Goal: Task Accomplishment & Management: Manage account settings

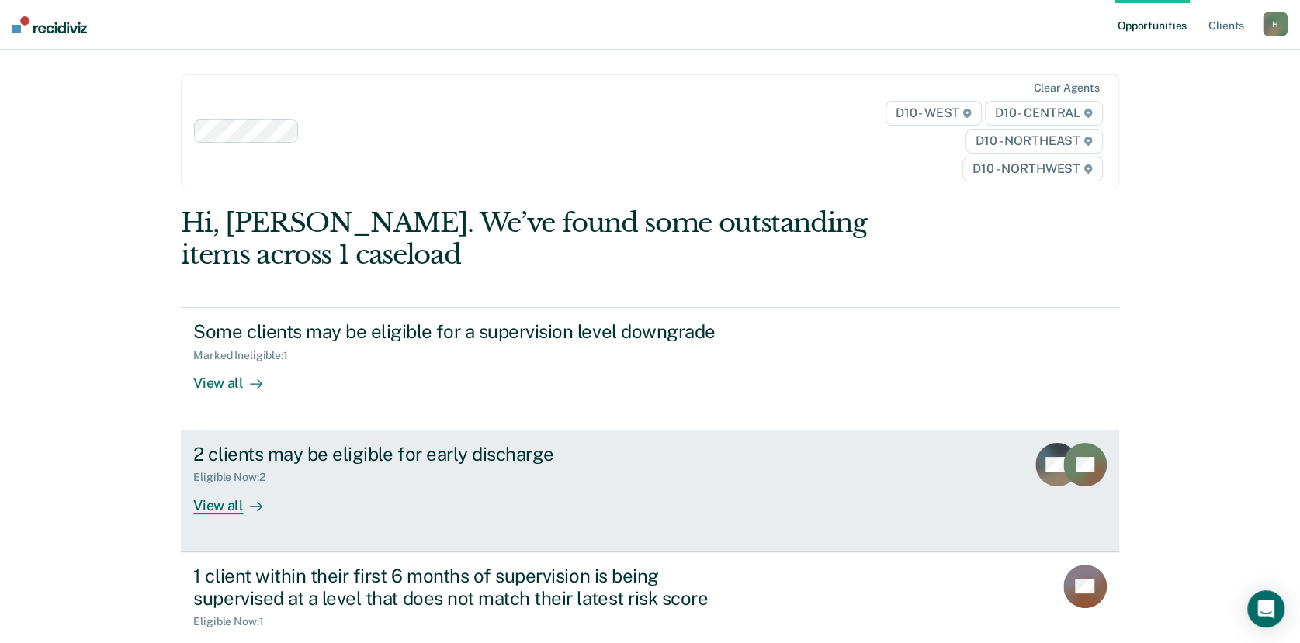
click at [220, 504] on div "View all" at bounding box center [236, 499] width 87 height 30
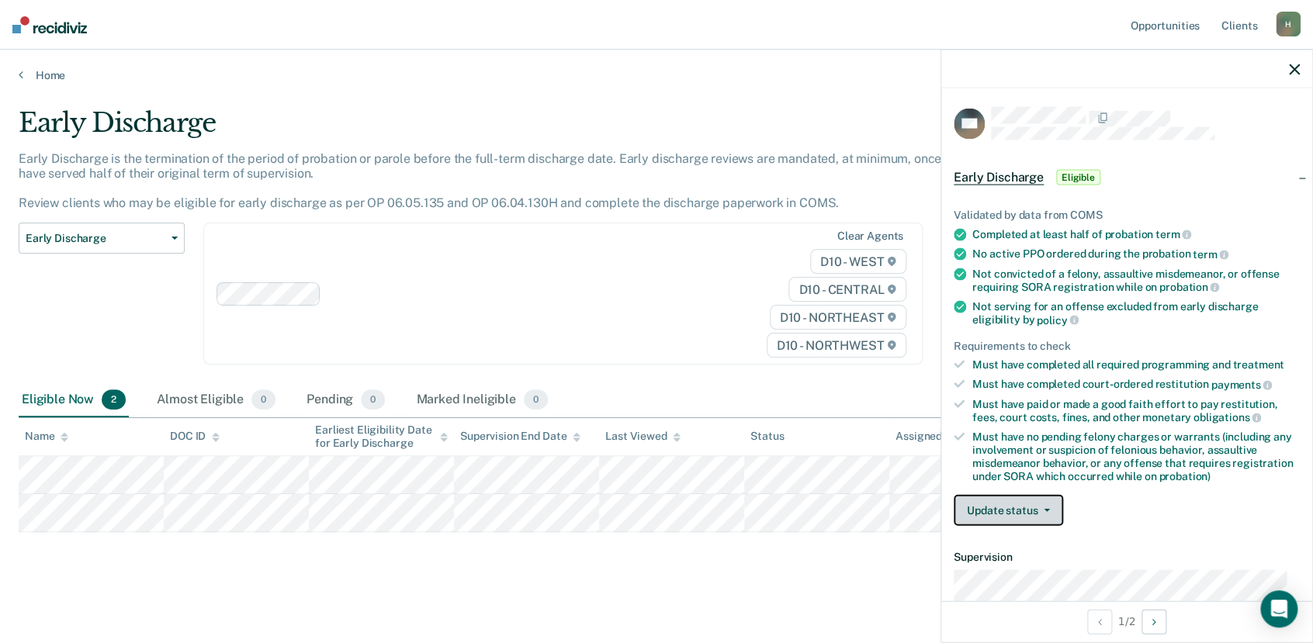
click at [1044, 509] on icon "button" at bounding box center [1047, 510] width 6 height 3
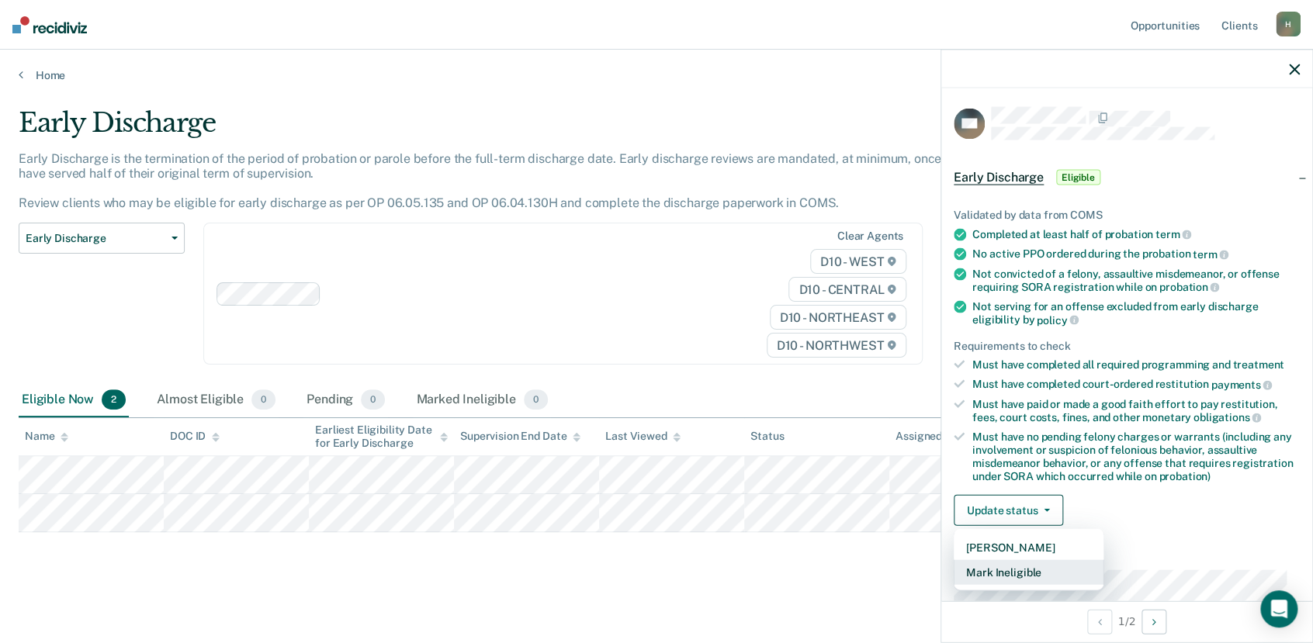
click at [1016, 572] on button "Mark Ineligible" at bounding box center [1029, 572] width 150 height 25
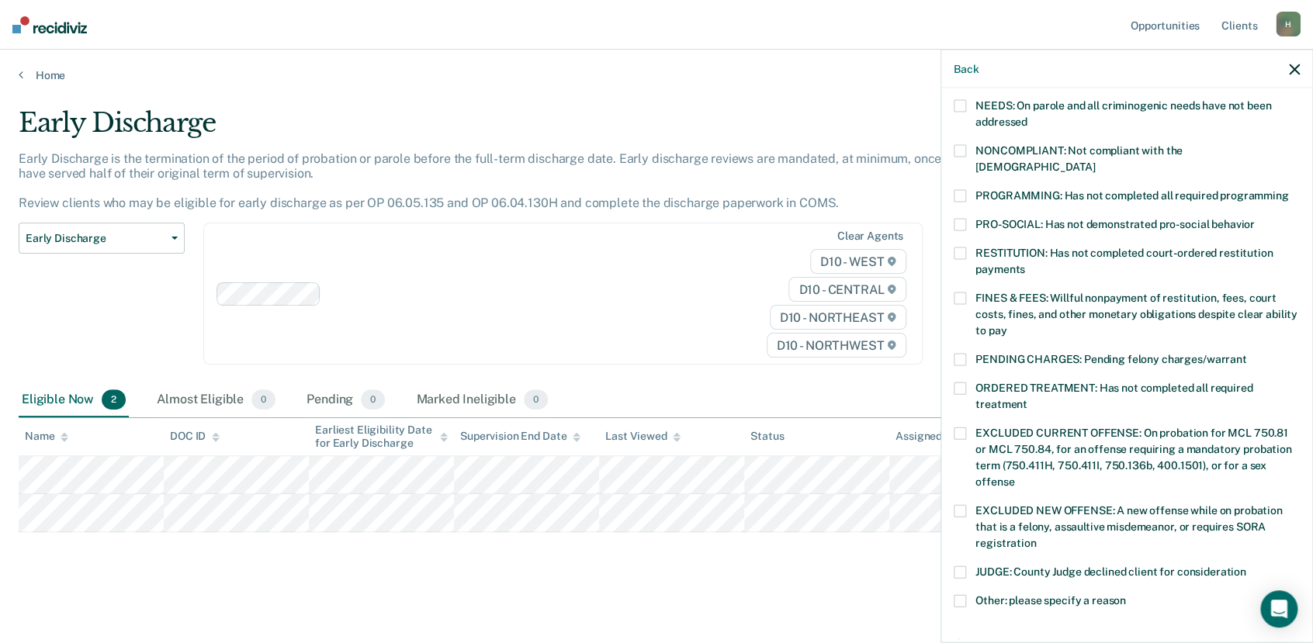
scroll to position [345, 0]
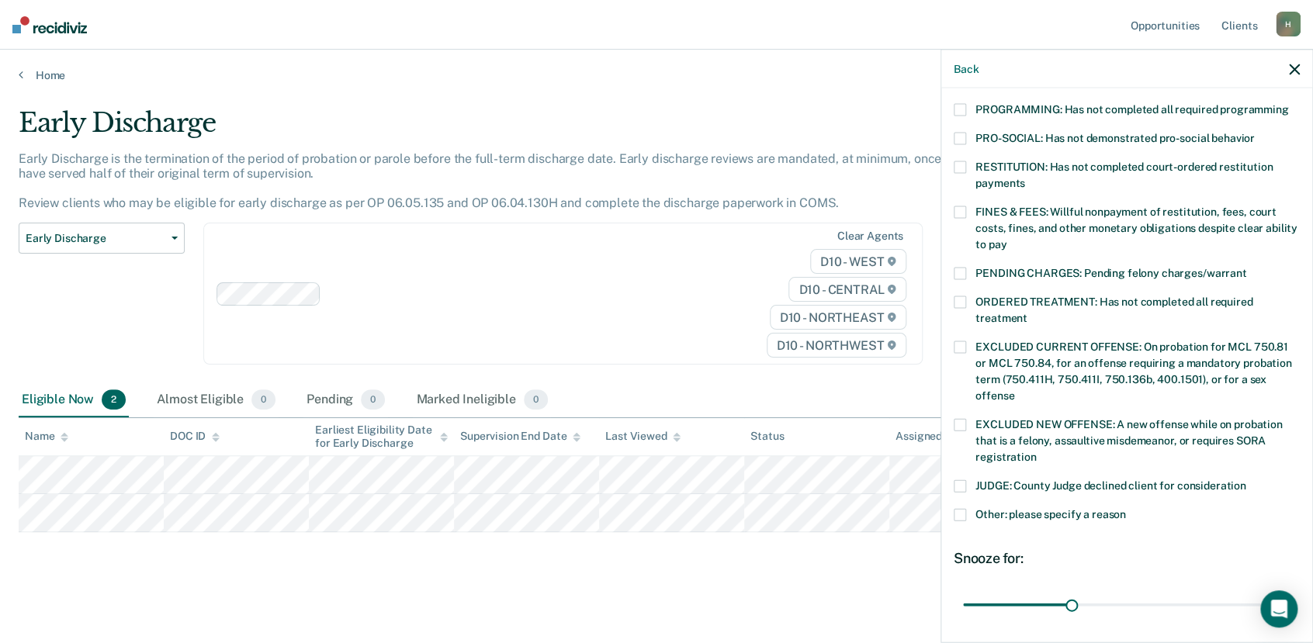
click at [963, 509] on span at bounding box center [960, 515] width 12 height 12
click at [1126, 509] on input "Other: please specify a reason" at bounding box center [1126, 509] width 0 height 0
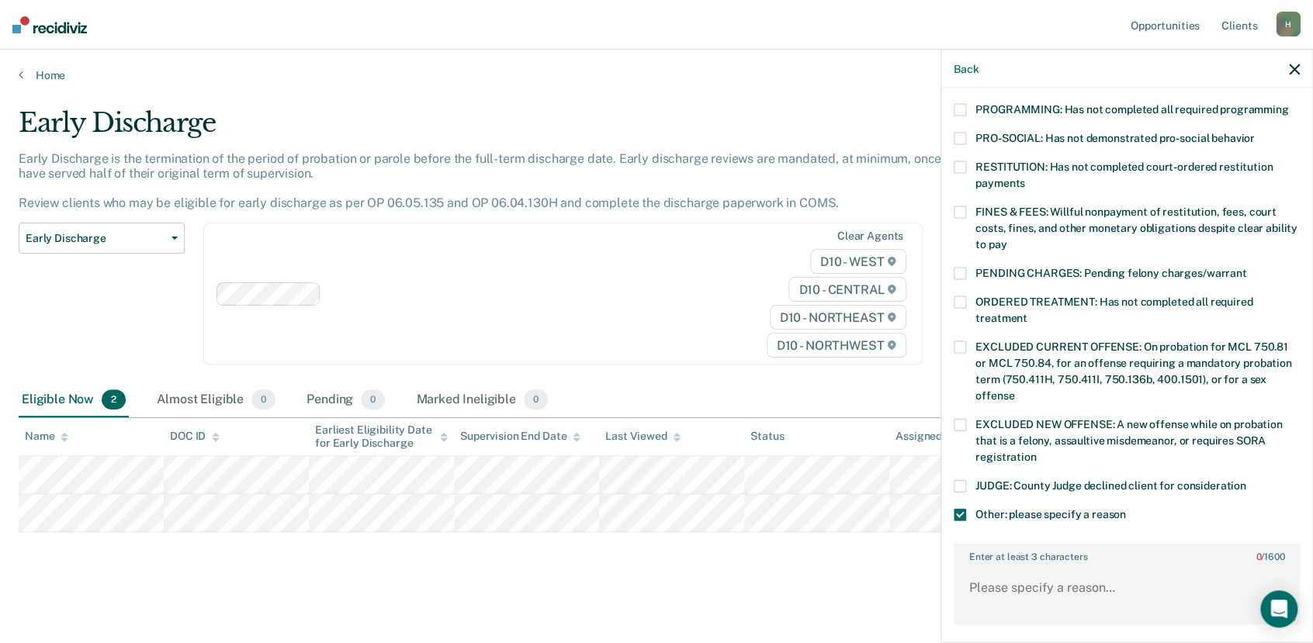
click at [1019, 546] on div "Enter at least 3 characters 0 / 1600" at bounding box center [1127, 585] width 346 height 82
click at [1007, 578] on textarea "Enter at least 3 characters 0 / 1600" at bounding box center [1127, 594] width 343 height 57
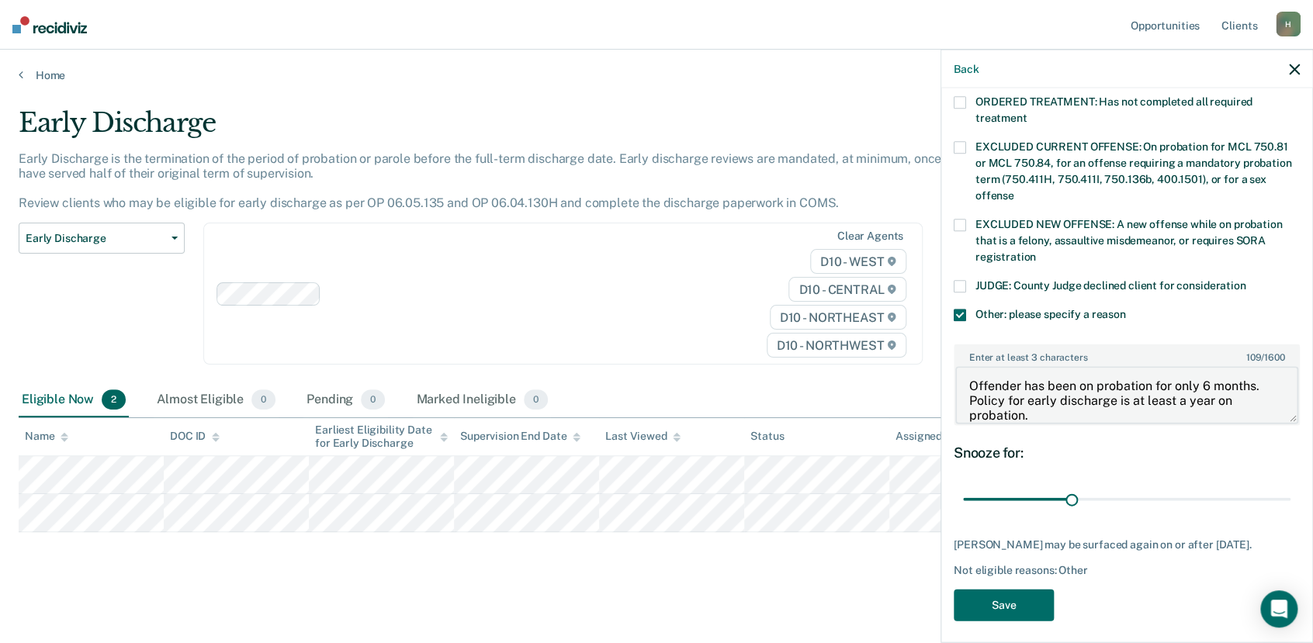
scroll to position [546, 0]
type textarea "Offender has been on probation for only 6 months. Policy for early discharge is…"
click at [999, 595] on button "Save" at bounding box center [1004, 604] width 100 height 32
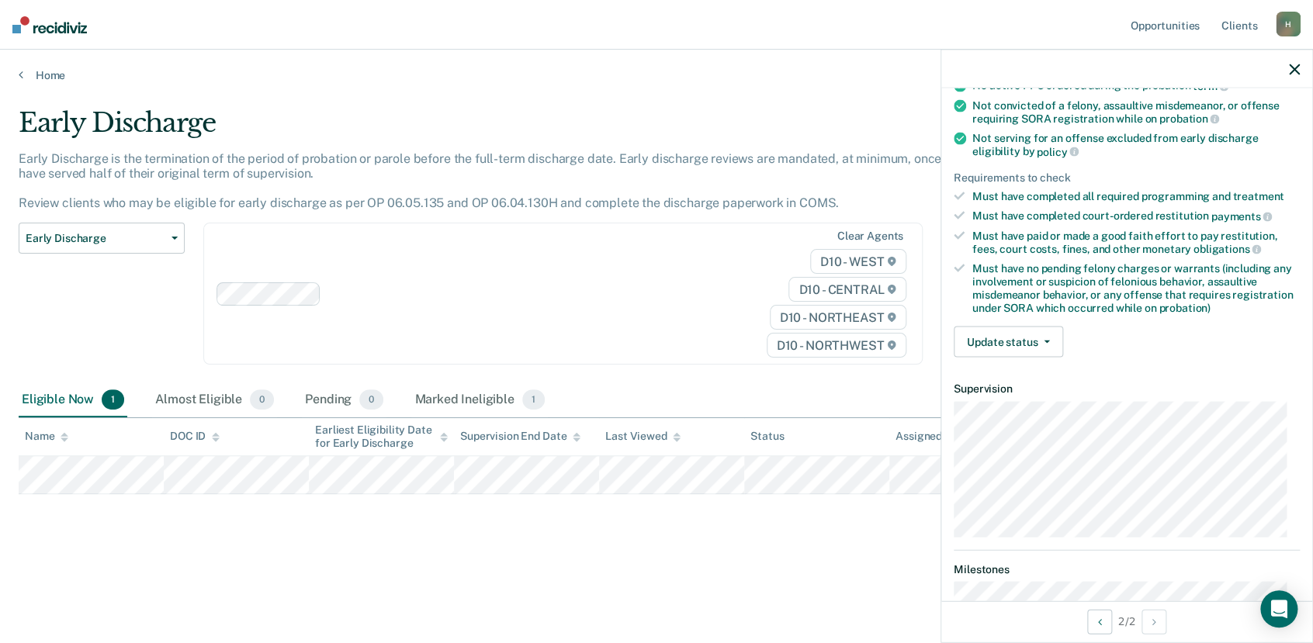
scroll to position [172, 0]
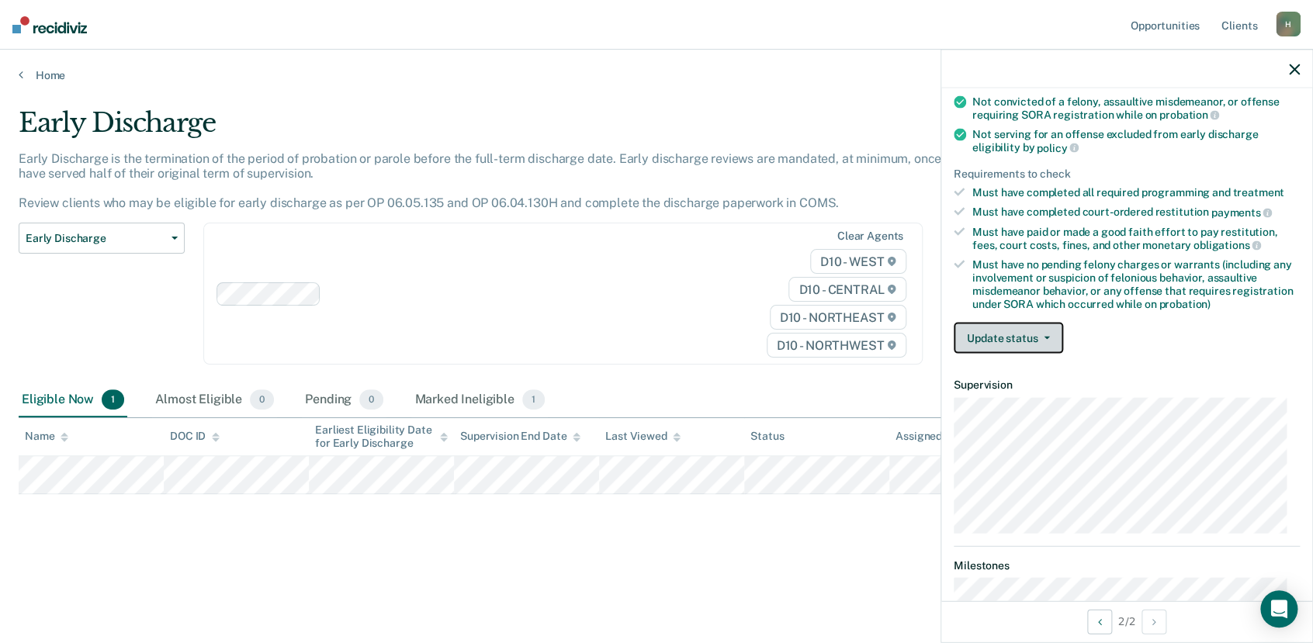
click at [1011, 337] on button "Update status" at bounding box center [1008, 338] width 109 height 31
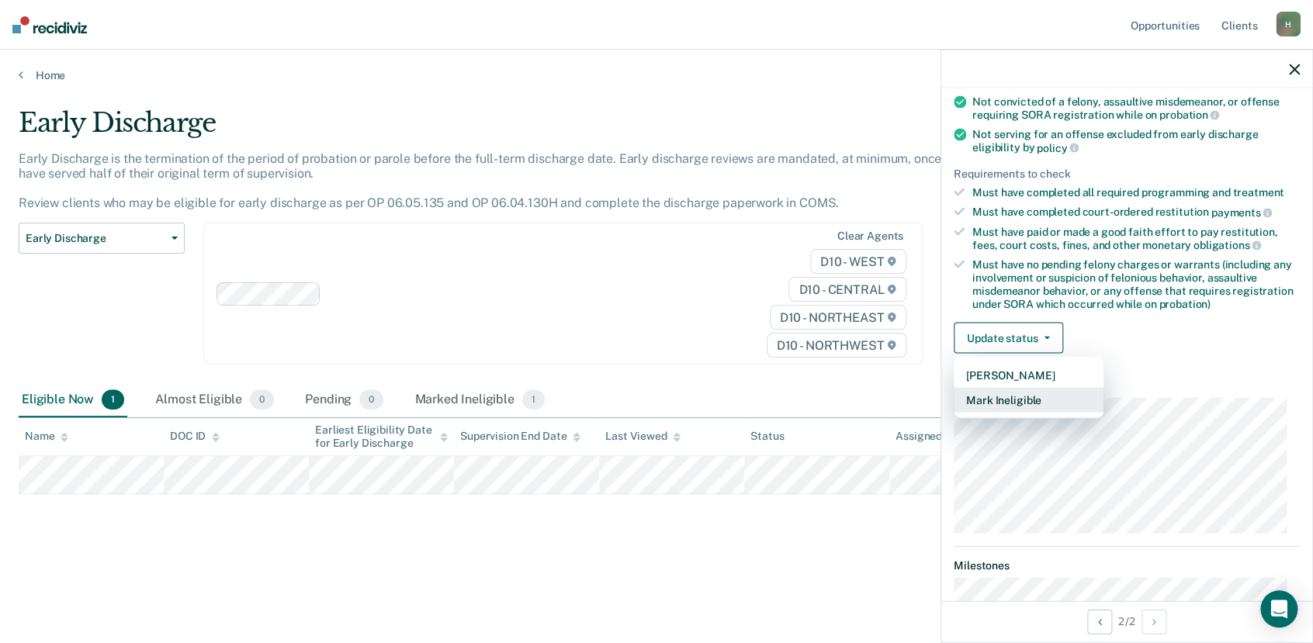
click at [1017, 397] on button "Mark Ineligible" at bounding box center [1029, 400] width 150 height 25
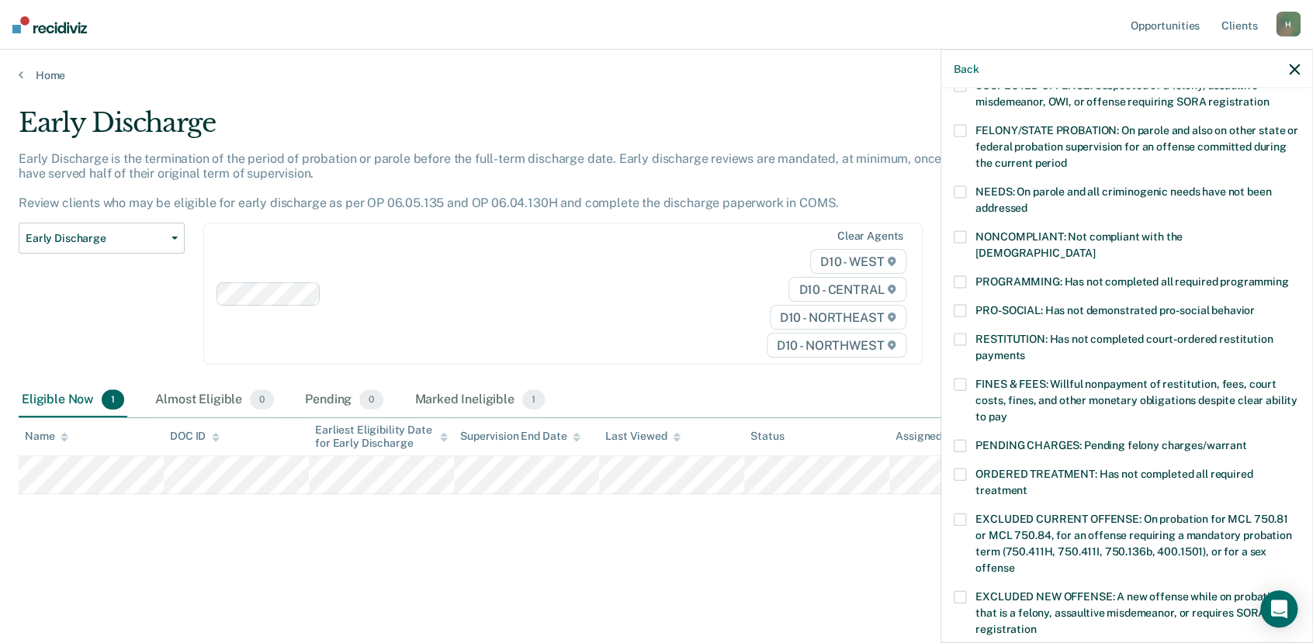
click at [958, 237] on span at bounding box center [960, 237] width 12 height 12
click at [1095, 248] on input "NONCOMPLIANT: Not compliant with the [DEMOGRAPHIC_DATA]" at bounding box center [1095, 248] width 0 height 0
click at [959, 440] on span at bounding box center [960, 446] width 12 height 12
click at [1247, 440] on input "PENDING CHARGES: Pending felony charges/warrant" at bounding box center [1247, 440] width 0 height 0
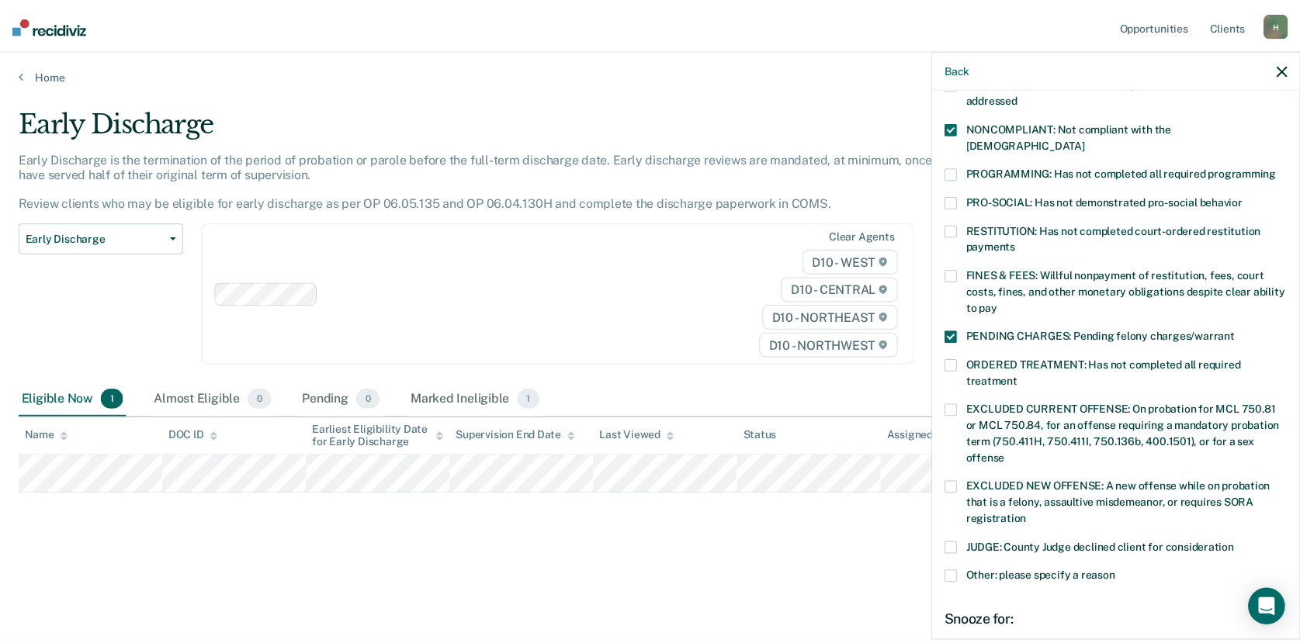
scroll to position [441, 0]
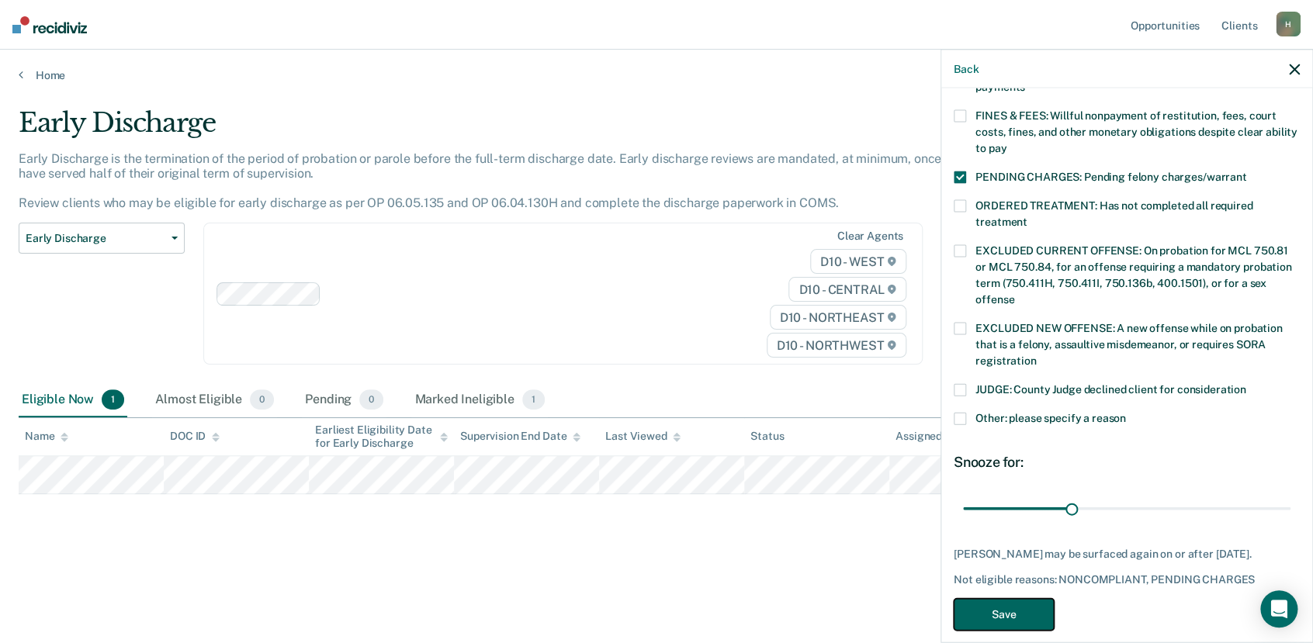
click at [994, 599] on button "Save" at bounding box center [1004, 615] width 100 height 32
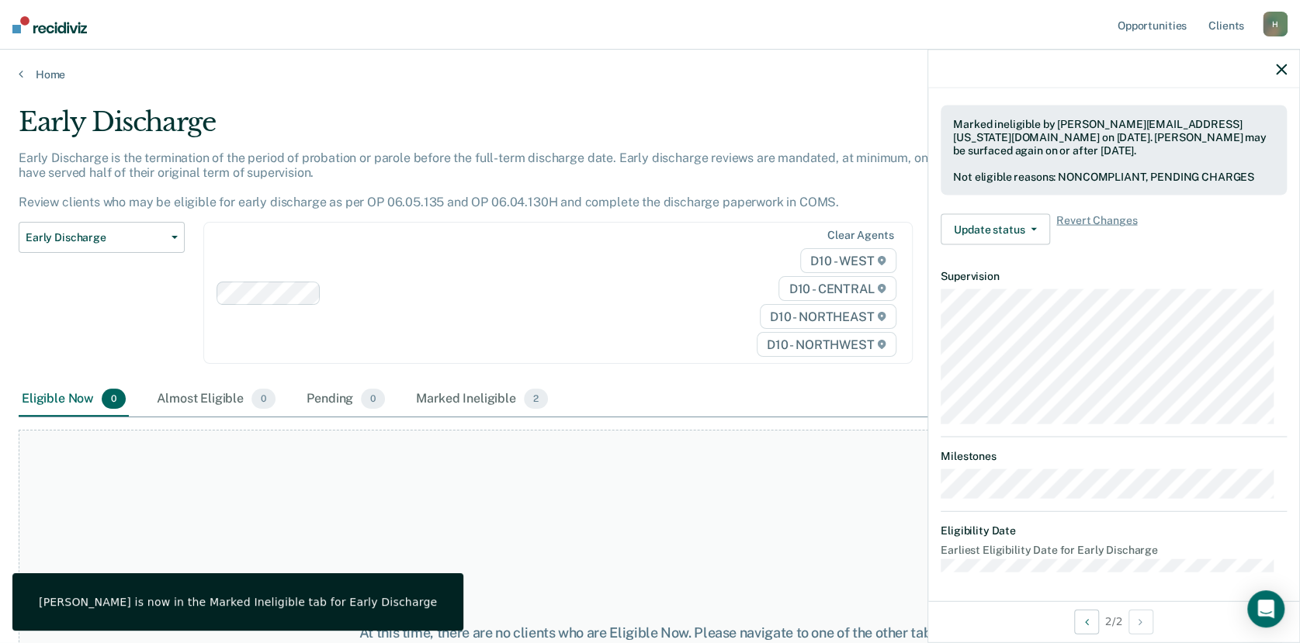
scroll to position [0, 0]
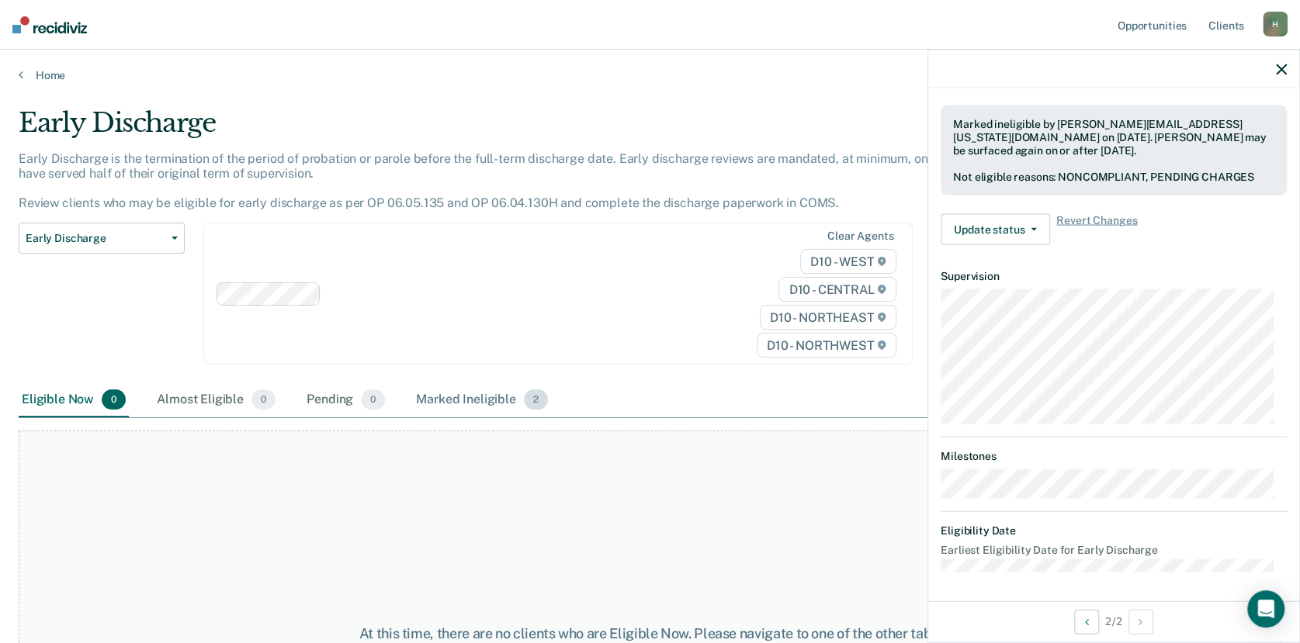
click at [457, 401] on div "Marked Ineligible 2" at bounding box center [482, 400] width 138 height 34
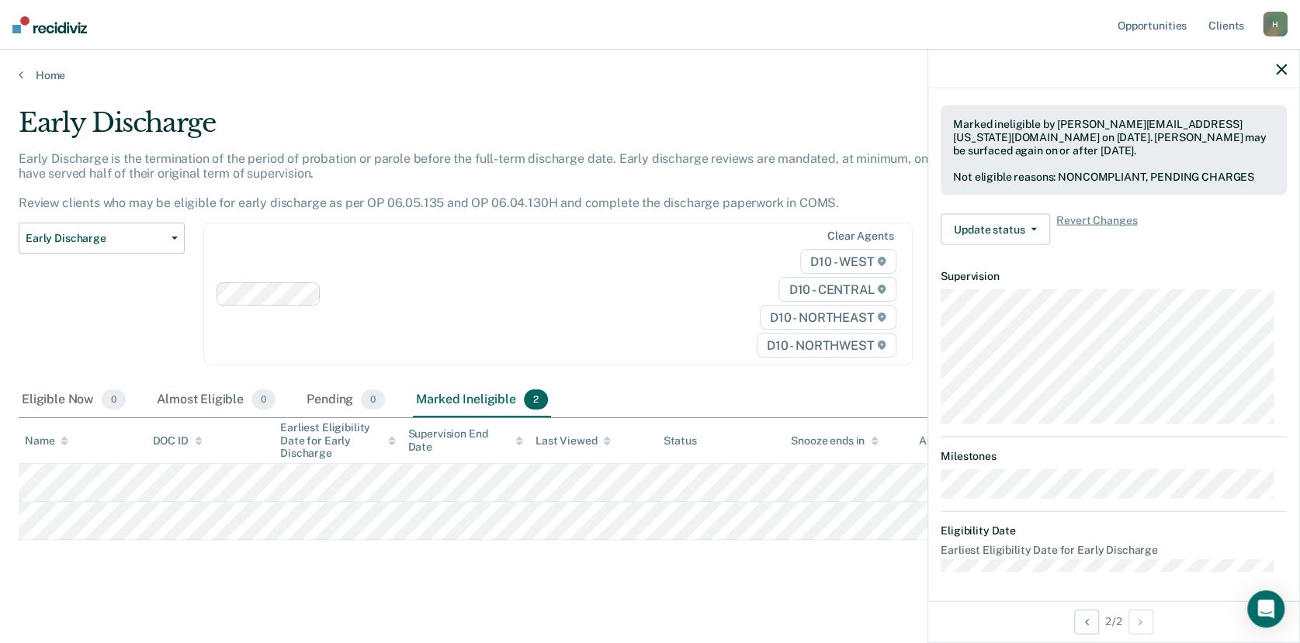
click at [457, 401] on div "Marked Ineligible 2" at bounding box center [482, 400] width 138 height 34
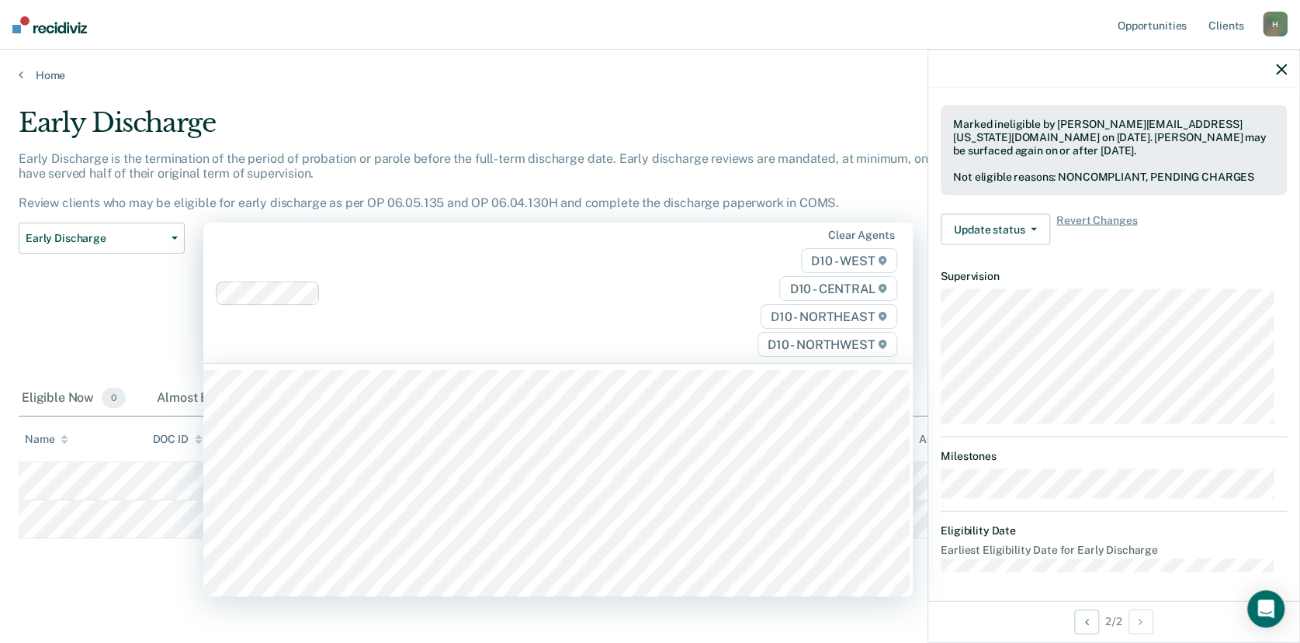
click at [515, 308] on div "Clear agents D10 - WEST D10 - CENTRAL D10 - NORTHEAST D10 - NORTHWEST" at bounding box center [557, 293] width 709 height 140
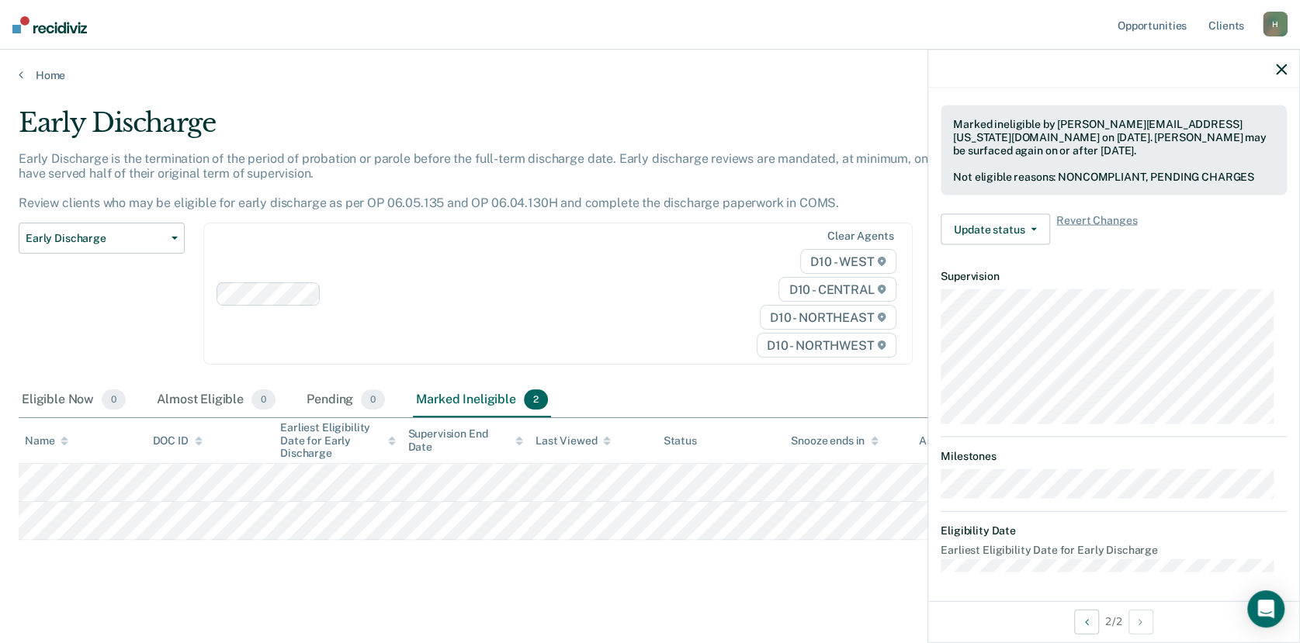
click at [506, 82] on main "Early Discharge Early Discharge is the termination of the period of probation o…" at bounding box center [650, 364] width 1300 height 565
